Goal: Information Seeking & Learning: Find specific fact

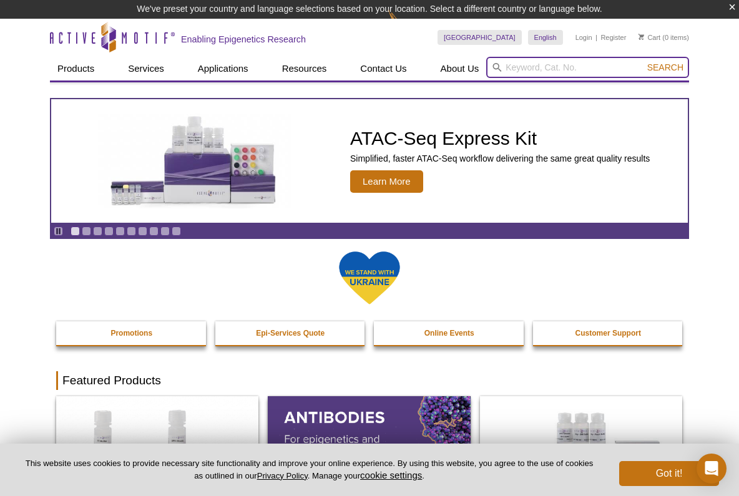
click at [575, 66] on input "search" at bounding box center [587, 67] width 203 height 21
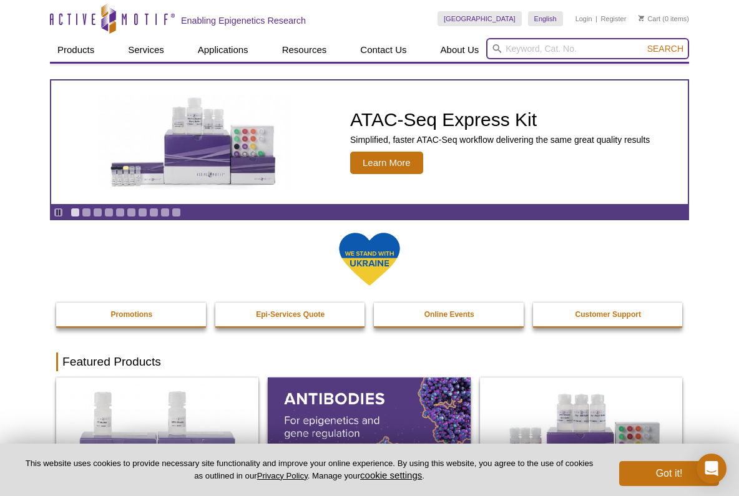
paste input "Active Motif 39133"
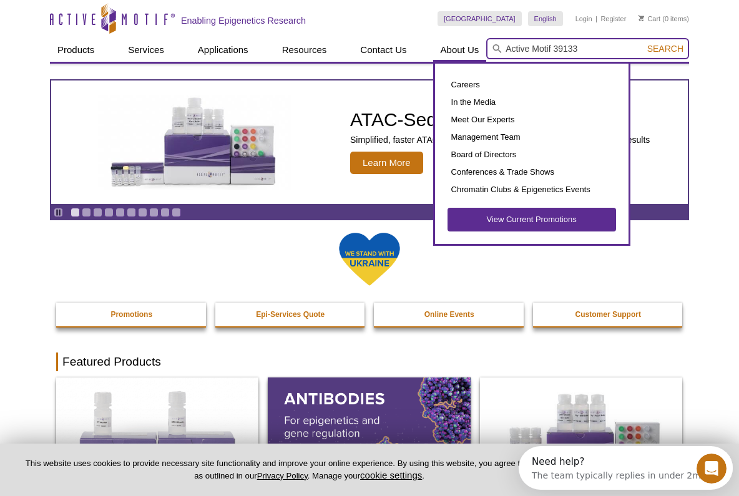
drag, startPoint x: 556, startPoint y: 49, endPoint x: 472, endPoint y: 41, distance: 84.0
click at [472, 41] on div "Products ChIP Assays ChIP Accessory Products ChIP Kits ChIP-Validated Antibodie…" at bounding box center [369, 50] width 639 height 24
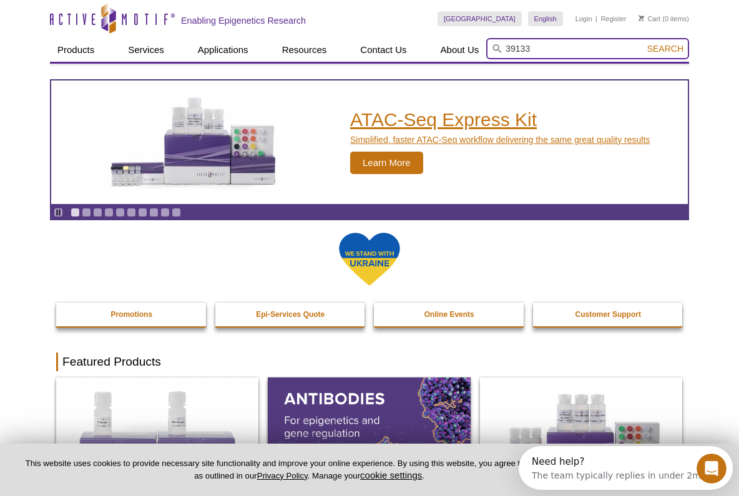
type input "39133"
click at [666, 49] on button "Search" at bounding box center [665, 48] width 44 height 11
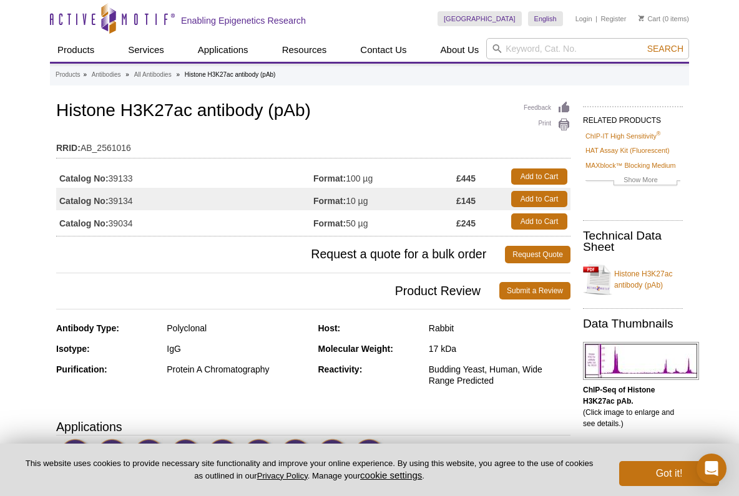
click at [402, 341] on div "Host: Rabbit" at bounding box center [444, 333] width 253 height 21
click at [648, 274] on link "Histone H3K27ac antibody (pAb)" at bounding box center [633, 279] width 100 height 37
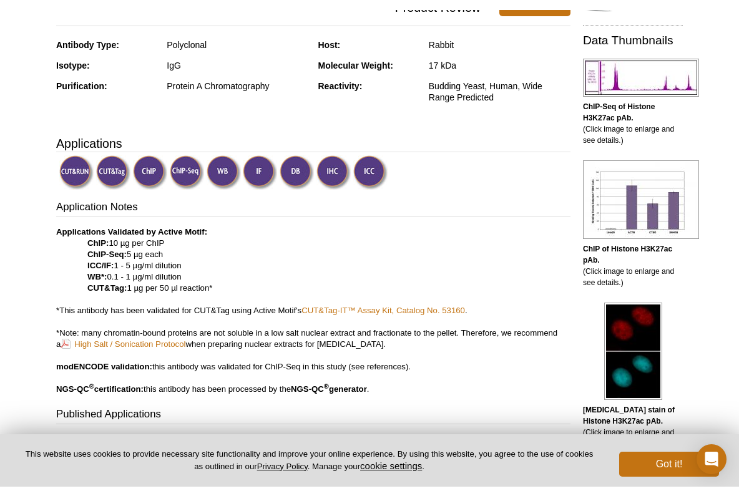
scroll to position [342, 0]
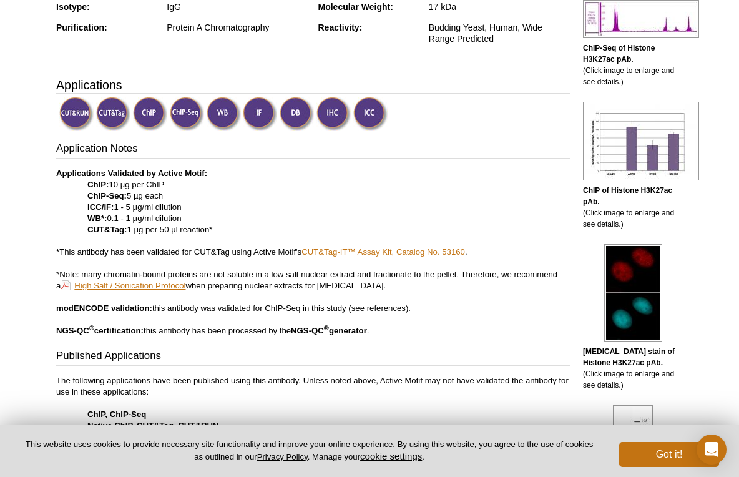
click at [133, 284] on link "High Salt / Sonication Protocol" at bounding box center [123, 285] width 125 height 12
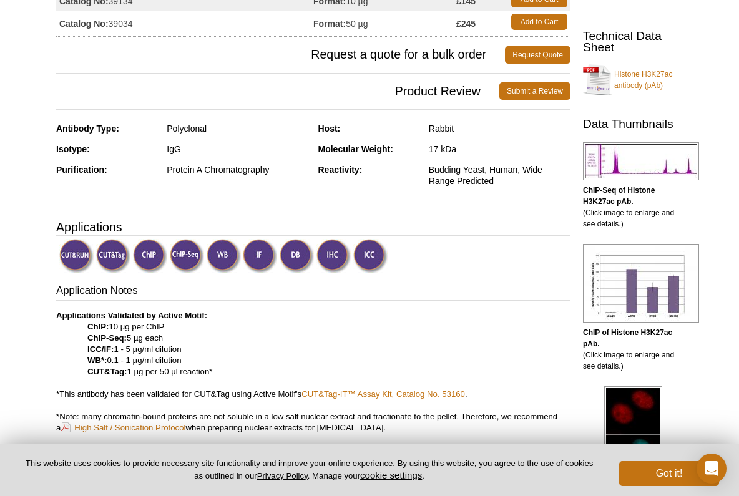
scroll to position [159, 0]
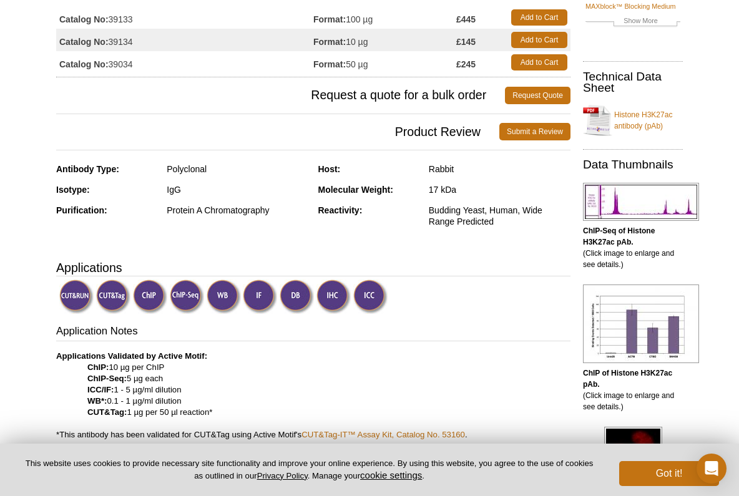
click at [339, 298] on img at bounding box center [333, 296] width 34 height 34
click at [334, 301] on img at bounding box center [333, 296] width 34 height 34
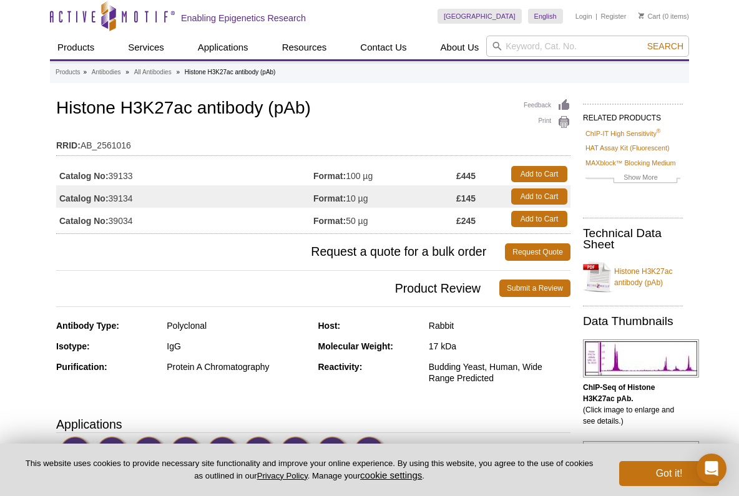
scroll to position [5, 0]
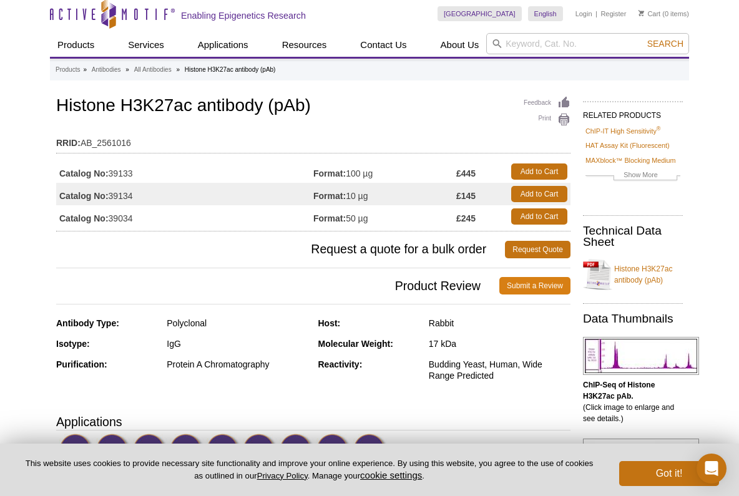
click at [553, 286] on link "Submit a Review" at bounding box center [534, 285] width 71 height 17
click at [523, 251] on link "Request Quote" at bounding box center [537, 249] width 65 height 17
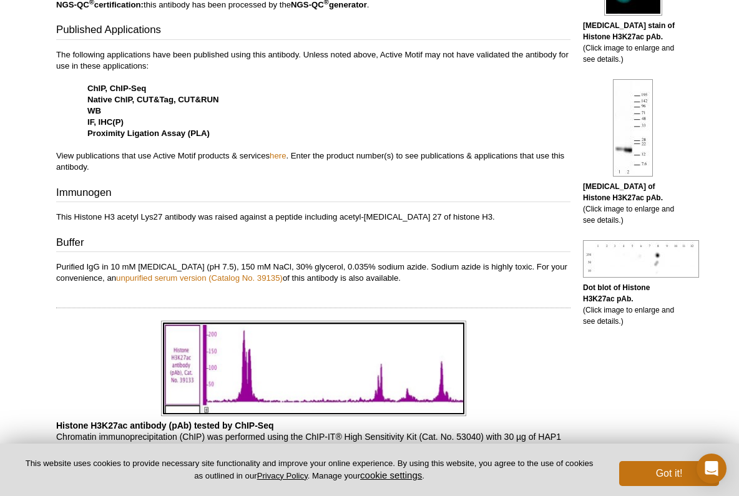
scroll to position [670, 0]
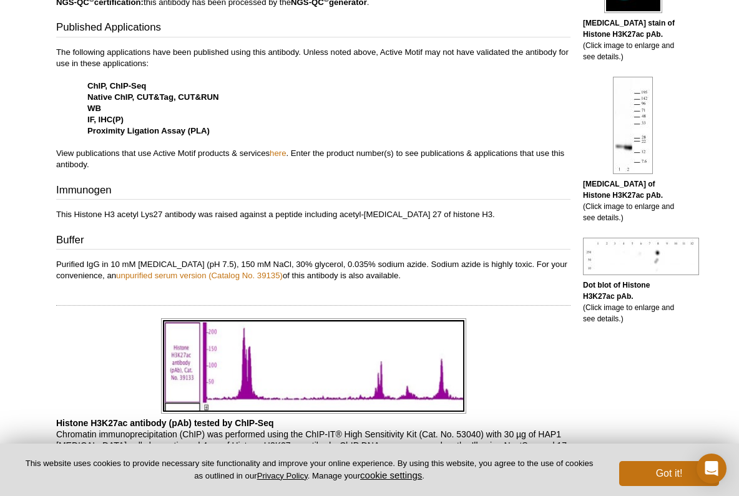
drag, startPoint x: 414, startPoint y: 278, endPoint x: 56, endPoint y: 264, distance: 358.3
copy p "Purified IgG in 10 mM sodium phosphate (pH 7.5), 150 mM NaCl, 30% glycerol, 0.0…"
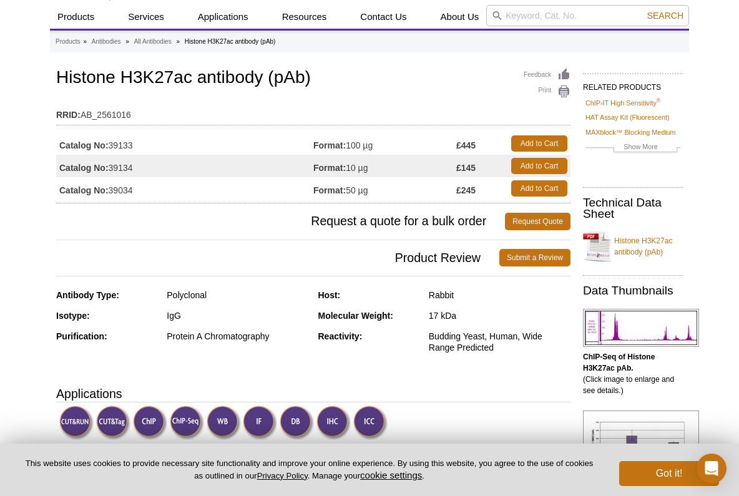
scroll to position [66, 0]
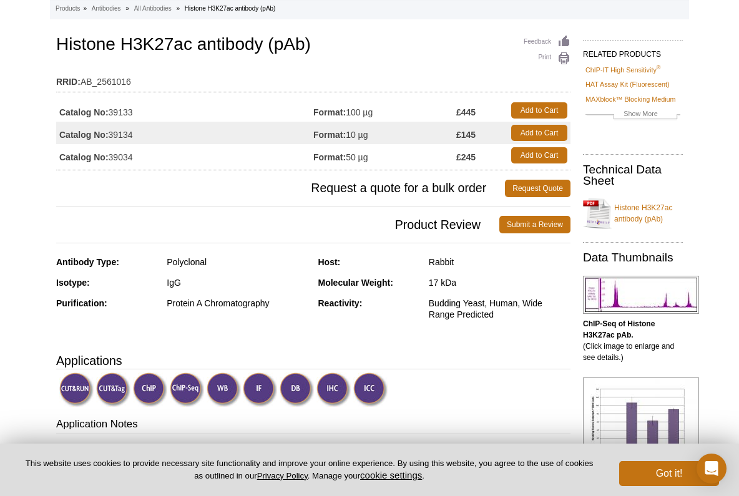
click at [631, 221] on link "Histone H3K27ac antibody (pAb)" at bounding box center [633, 213] width 100 height 37
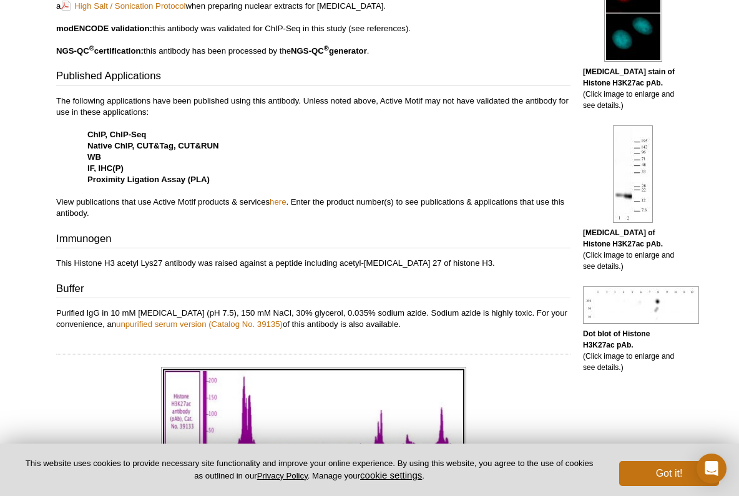
scroll to position [638, 0]
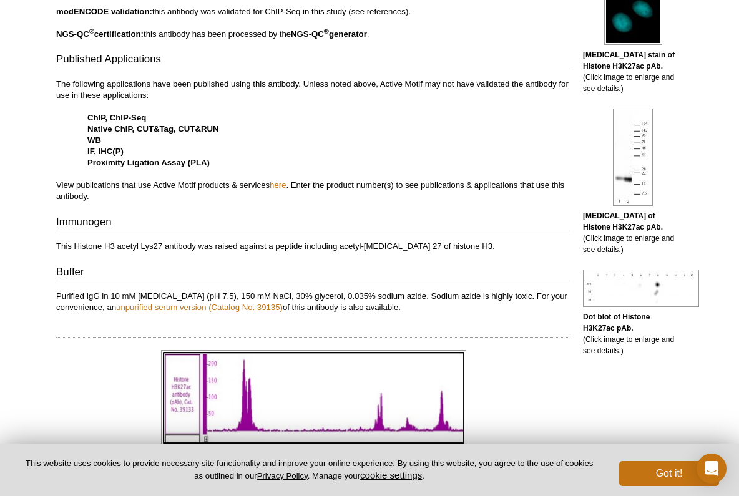
drag, startPoint x: 426, startPoint y: 306, endPoint x: 26, endPoint y: 294, distance: 400.6
click at [246, 281] on div "Application Notes Applications Validated by Active Motif: ChIP: 10 µg per ChIP …" at bounding box center [313, 79] width 514 height 468
click at [204, 308] on link "unpurified serum version (Catalog No. 39135)" at bounding box center [199, 307] width 167 height 9
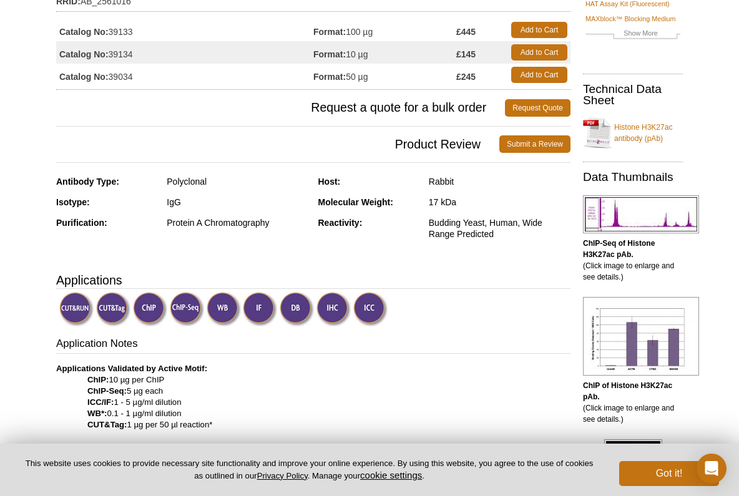
scroll to position [0, 0]
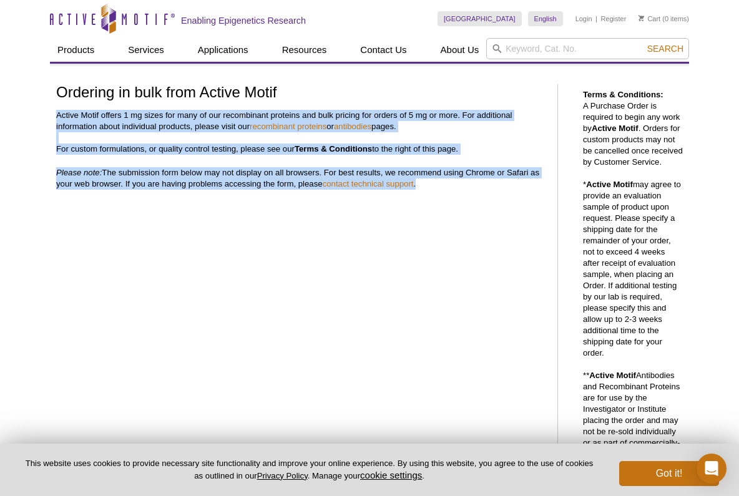
drag, startPoint x: 57, startPoint y: 115, endPoint x: 502, endPoint y: 193, distance: 450.9
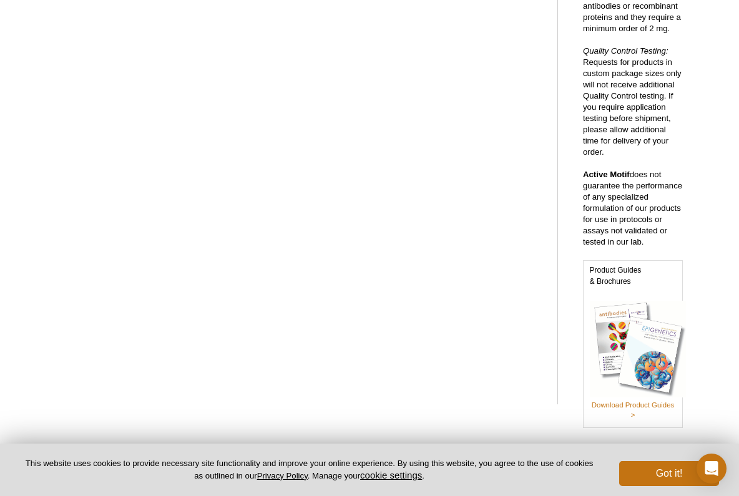
scroll to position [54, 0]
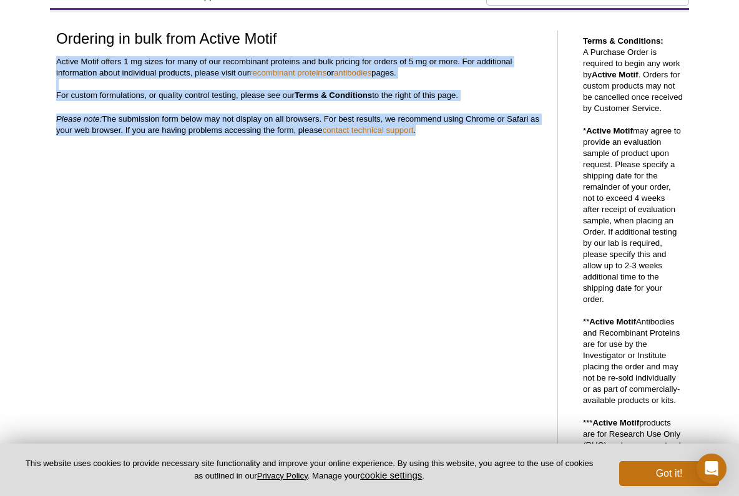
click at [54, 111] on div "Ordering in bulk from Active Motif Active Motif offers 1 mg sizes for many of o…" at bounding box center [310, 478] width 520 height 911
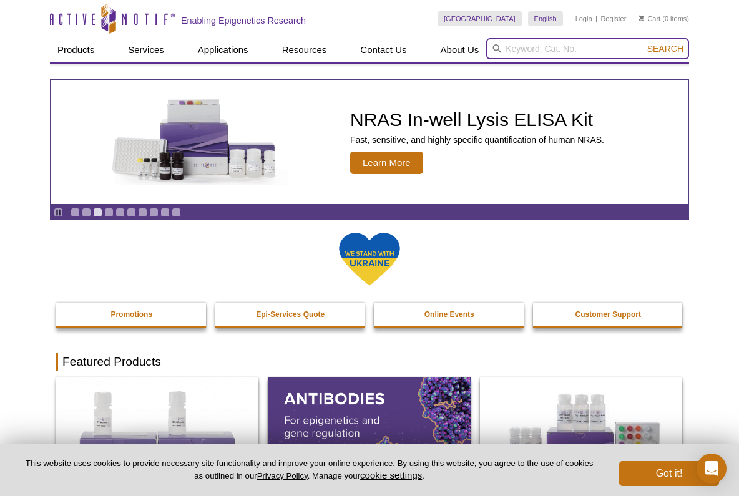
click at [528, 52] on input "search" at bounding box center [587, 48] width 203 height 21
paste input "39881"
click at [666, 49] on button "Search" at bounding box center [665, 48] width 44 height 11
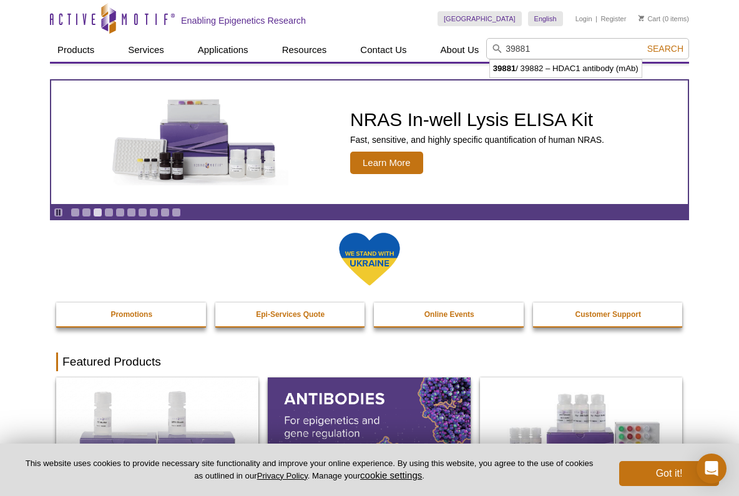
click at [609, 66] on li "39881 / 39882 – HDAC1 antibody (mAb)" at bounding box center [566, 68] width 152 height 17
type input "39881 / 39882 – HDAC1 antibody (mAb)"
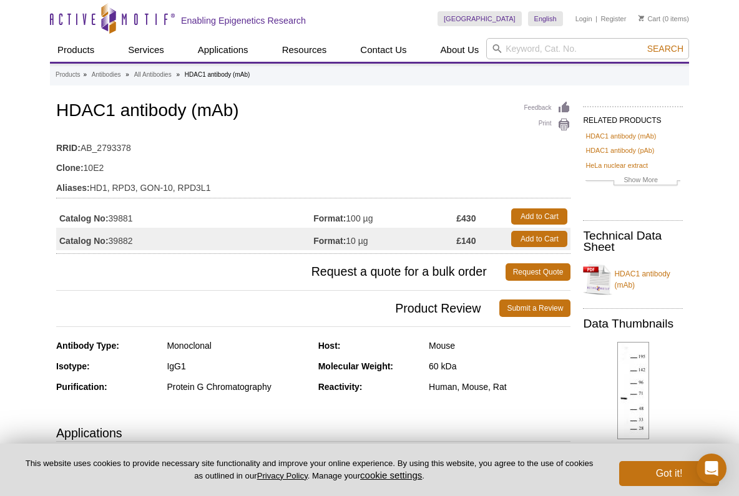
drag, startPoint x: 141, startPoint y: 218, endPoint x: 130, endPoint y: 217, distance: 11.3
click at [130, 217] on td "Catalog No: 39881" at bounding box center [184, 216] width 257 height 22
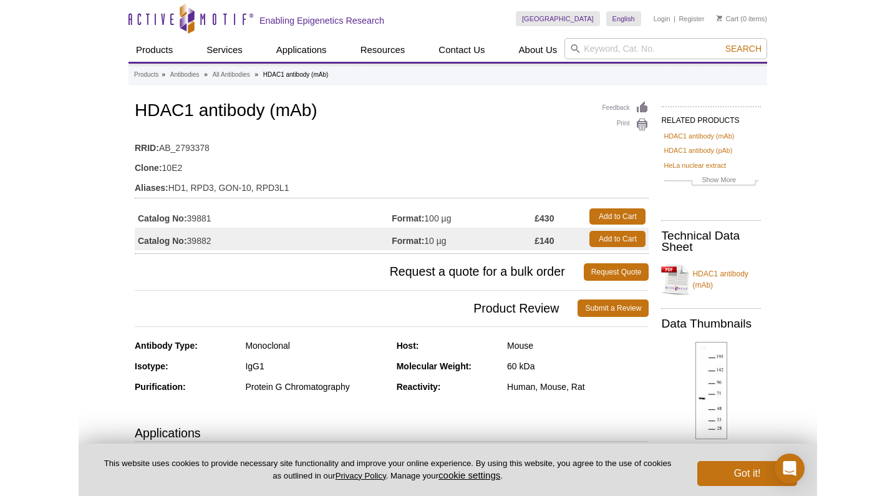
scroll to position [2, 0]
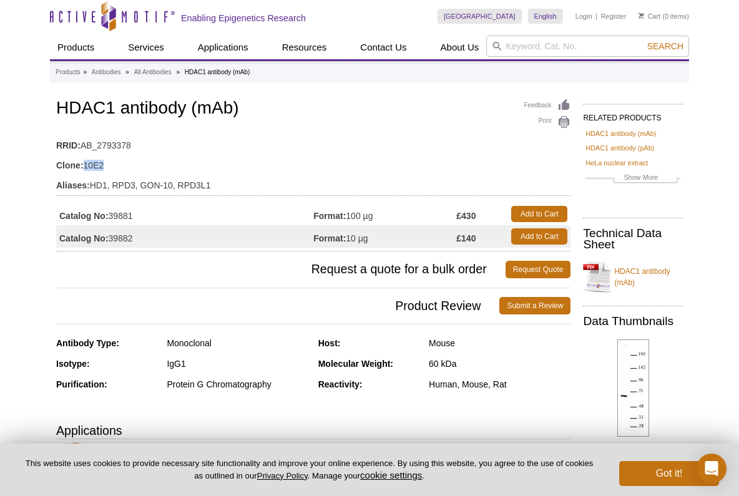
drag, startPoint x: 105, startPoint y: 163, endPoint x: 84, endPoint y: 162, distance: 20.6
click at [84, 162] on td "Clone: 10E2" at bounding box center [313, 162] width 514 height 20
copy td "10E2"
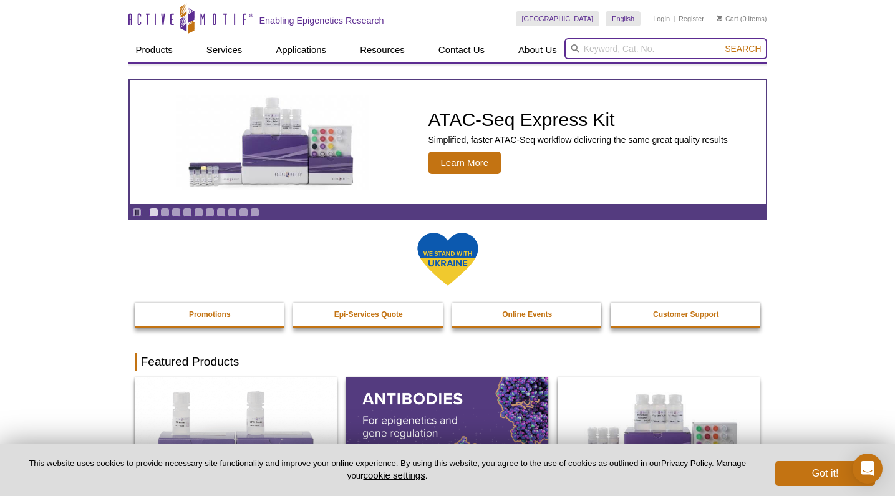
click at [682, 48] on input "search" at bounding box center [666, 48] width 203 height 21
type input "39881"
click at [744, 49] on button "Search" at bounding box center [743, 48] width 44 height 11
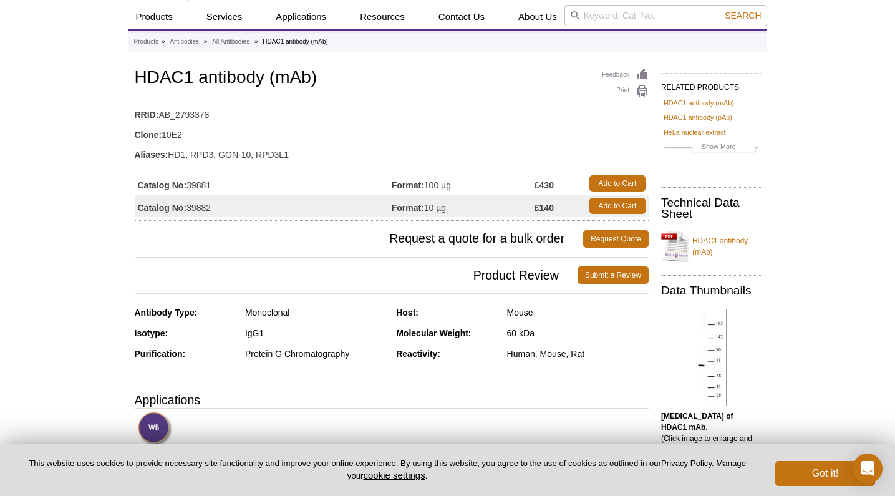
scroll to position [70, 0]
